Goal: Information Seeking & Learning: Learn about a topic

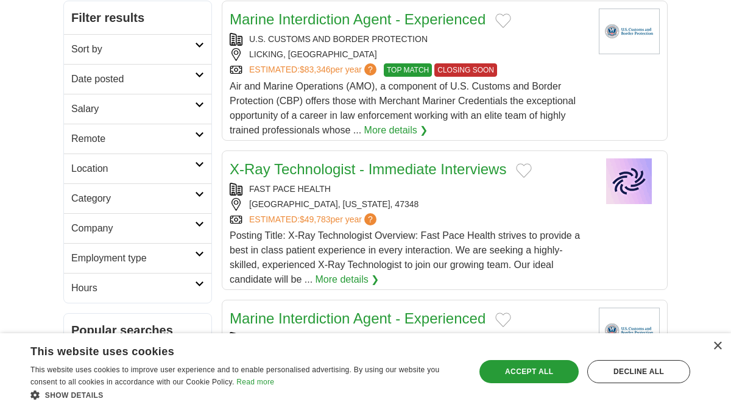
scroll to position [231, 0]
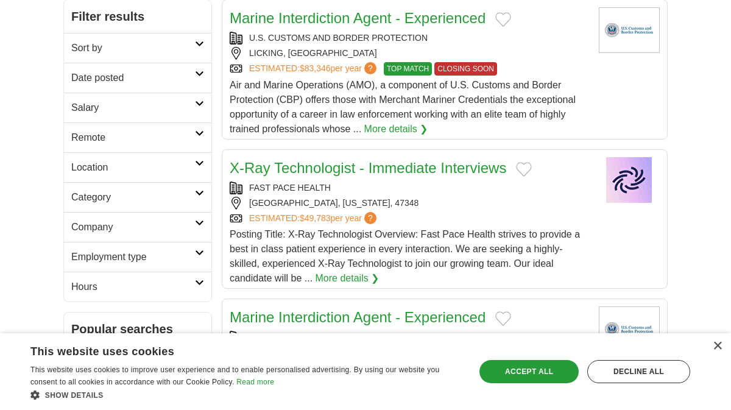
click at [155, 280] on h2 "Hours" at bounding box center [133, 287] width 124 height 15
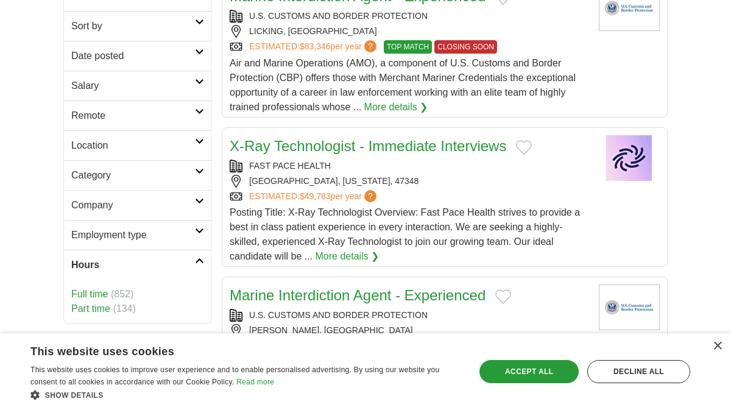
scroll to position [261, 0]
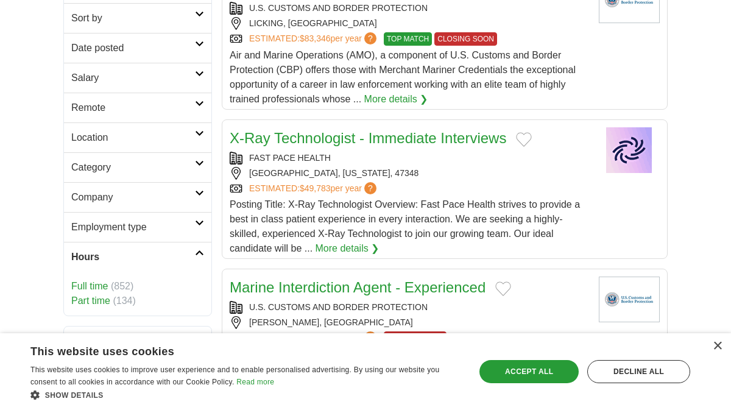
click at [97, 299] on link "Part time" at bounding box center [90, 301] width 39 height 10
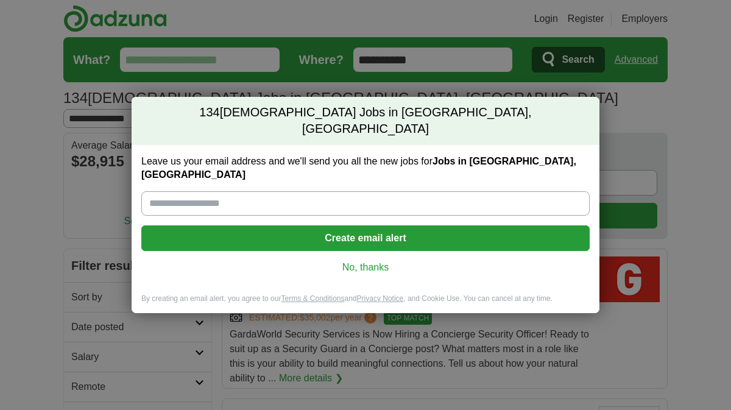
click at [366, 261] on link "No, thanks" at bounding box center [365, 267] width 429 height 13
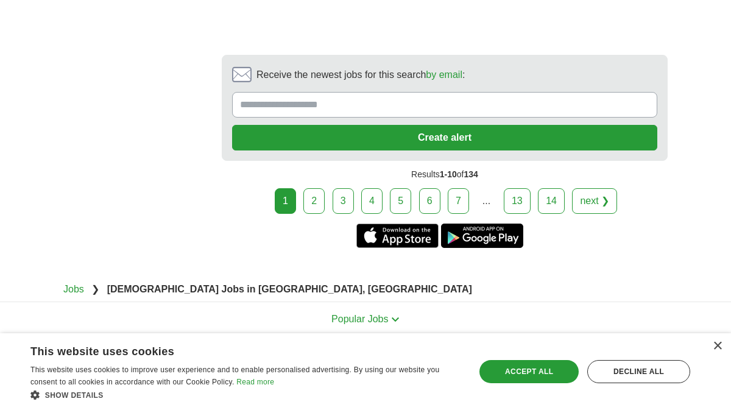
scroll to position [2500, 0]
